Goal: Information Seeking & Learning: Learn about a topic

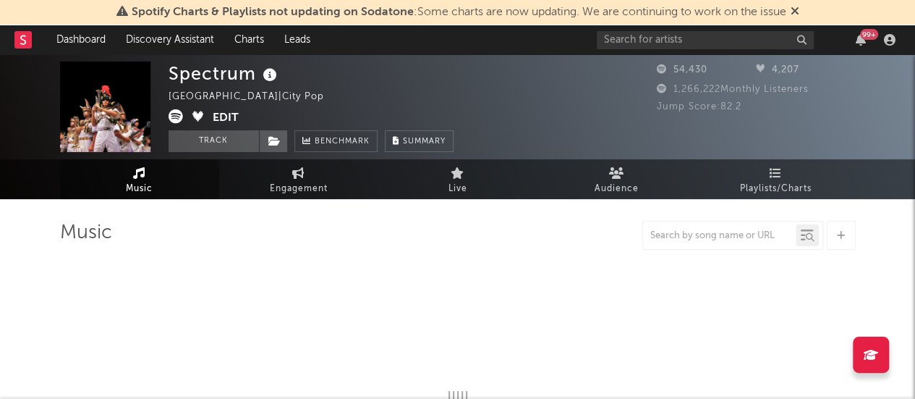
select select "6m"
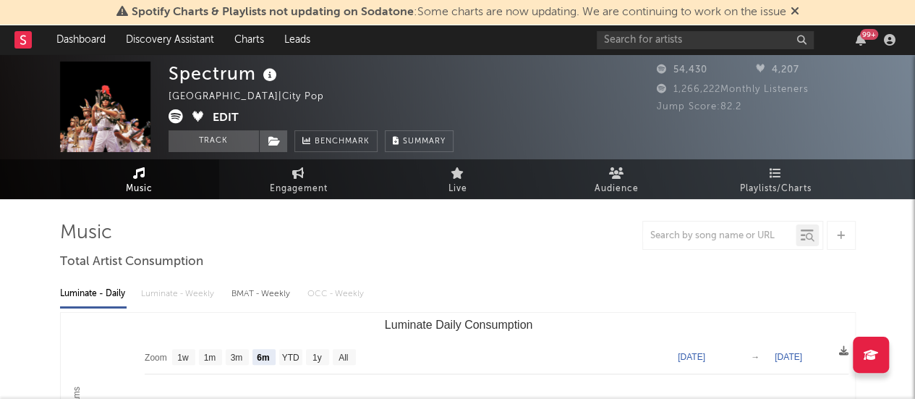
click at [174, 115] on icon at bounding box center [176, 116] width 14 height 14
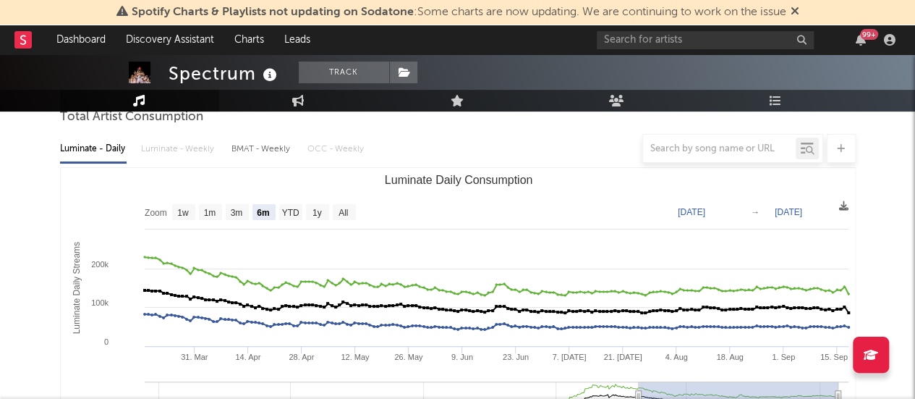
scroll to position [217, 0]
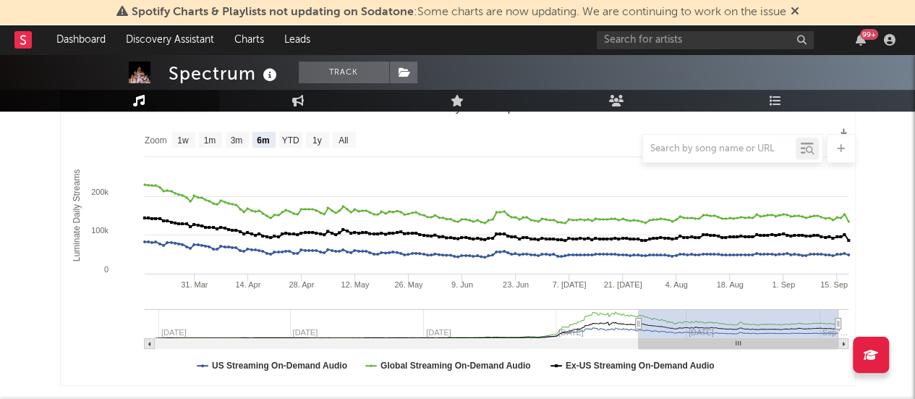
click at [320, 134] on div at bounding box center [458, 148] width 796 height 29
click at [340, 140] on div at bounding box center [458, 148] width 796 height 29
click at [349, 136] on div at bounding box center [458, 148] width 796 height 29
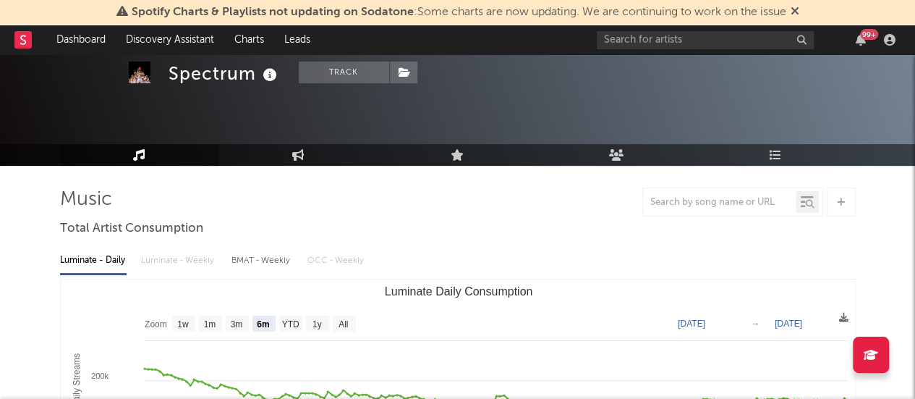
scroll to position [0, 0]
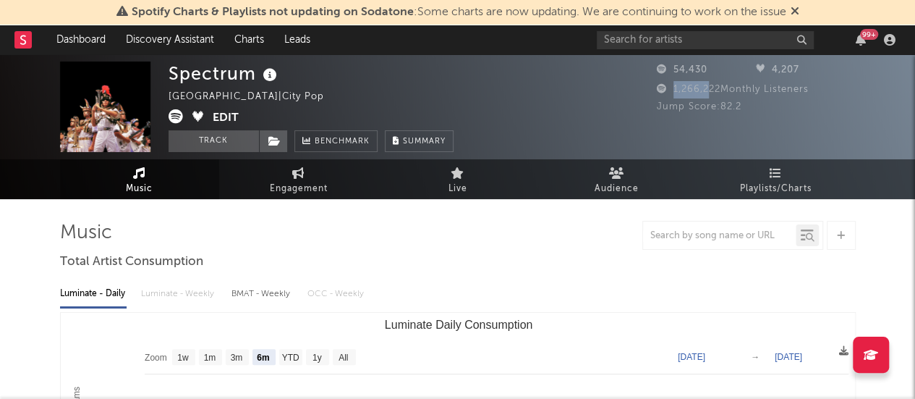
drag, startPoint x: 674, startPoint y: 94, endPoint x: 709, endPoint y: 90, distance: 34.9
click at [709, 90] on span "1,266,222 Monthly Listeners" at bounding box center [733, 89] width 152 height 9
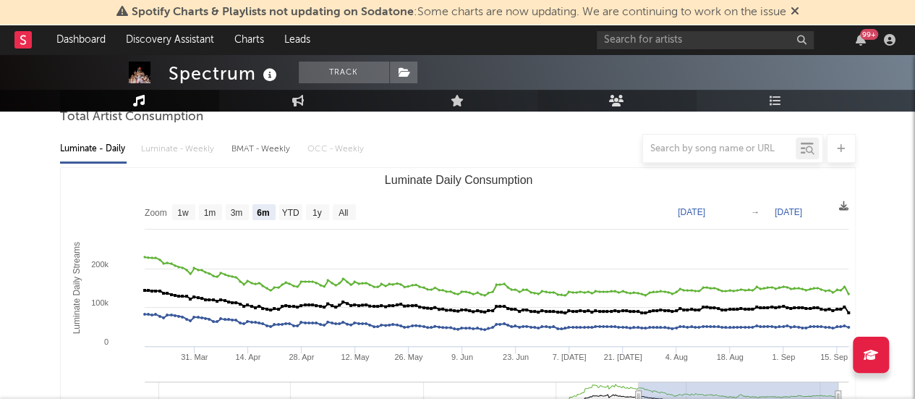
scroll to position [217, 0]
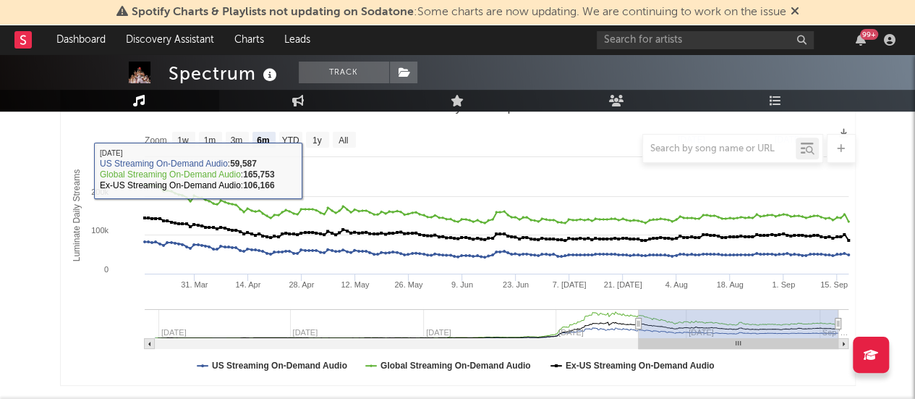
click at [318, 143] on div at bounding box center [458, 148] width 796 height 29
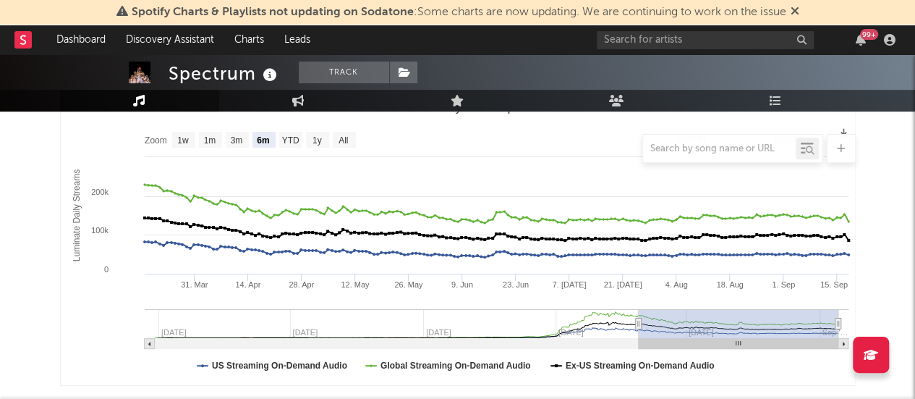
click at [348, 143] on div at bounding box center [458, 148] width 796 height 29
click at [340, 135] on div at bounding box center [458, 148] width 796 height 29
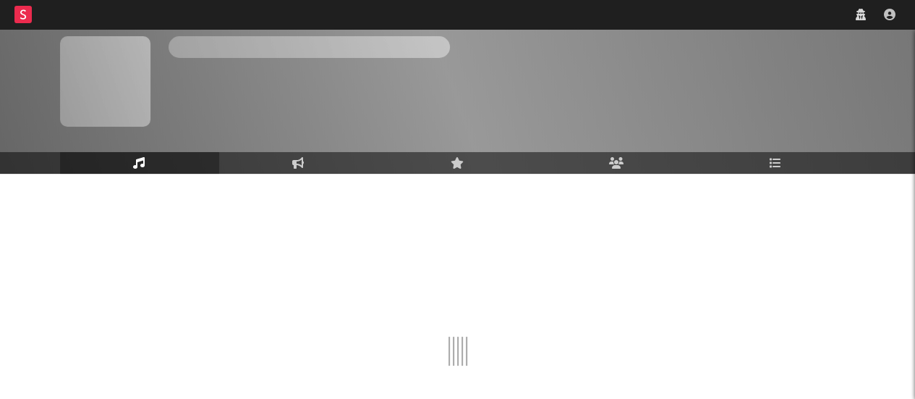
scroll to position [104, 0]
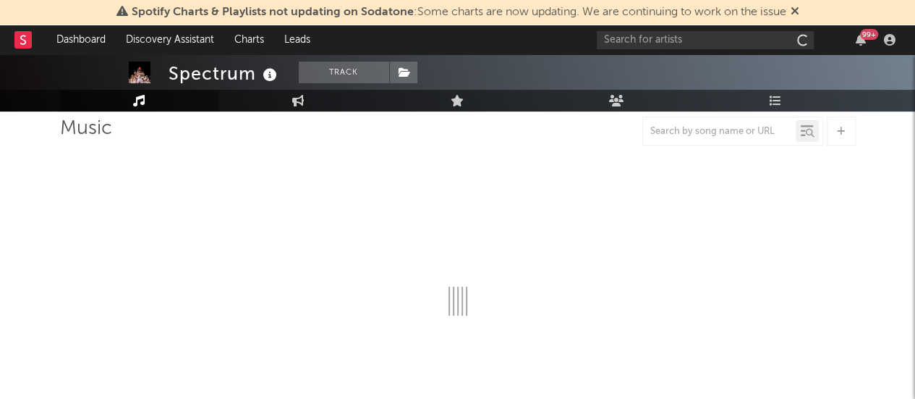
select select "6m"
